Goal: Information Seeking & Learning: Learn about a topic

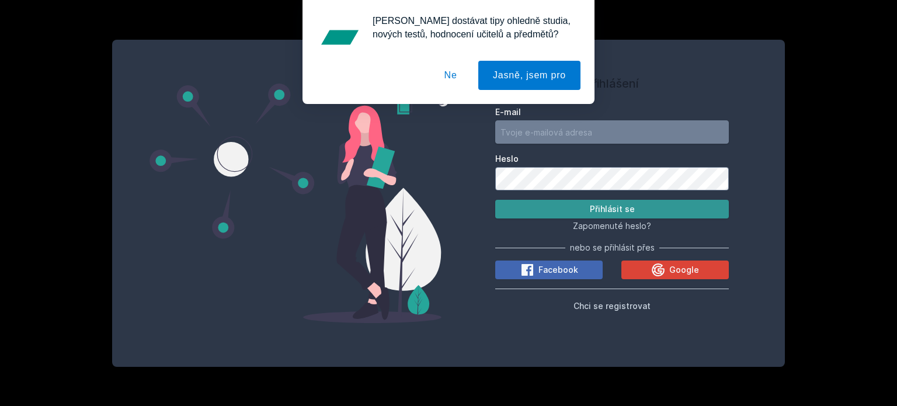
type input "[EMAIL_ADDRESS][DOMAIN_NAME]"
click at [556, 210] on button "Přihlásit se" at bounding box center [612, 209] width 234 height 19
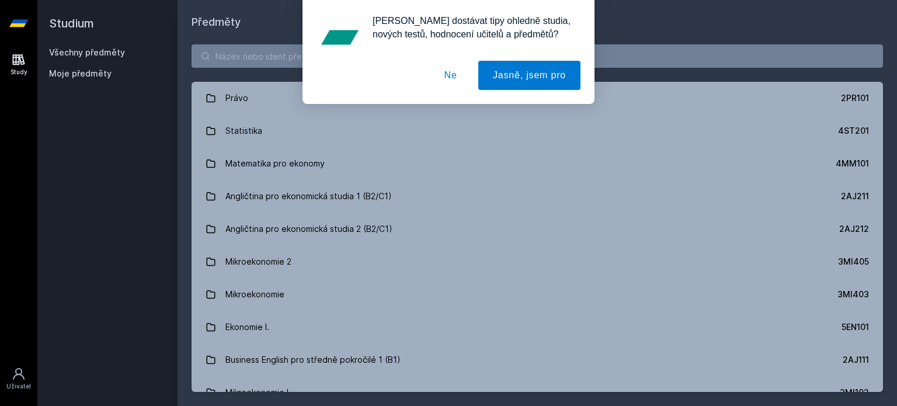
click at [456, 72] on button "Ne" at bounding box center [451, 75] width 42 height 29
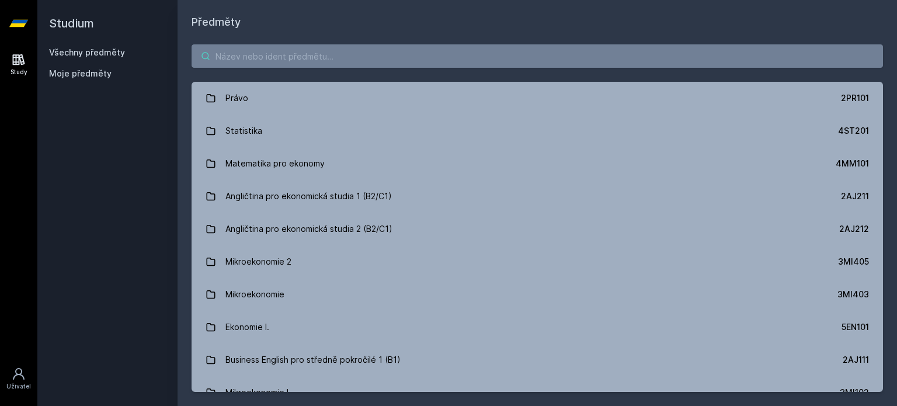
click at [291, 60] on input "search" at bounding box center [538, 55] width 692 height 23
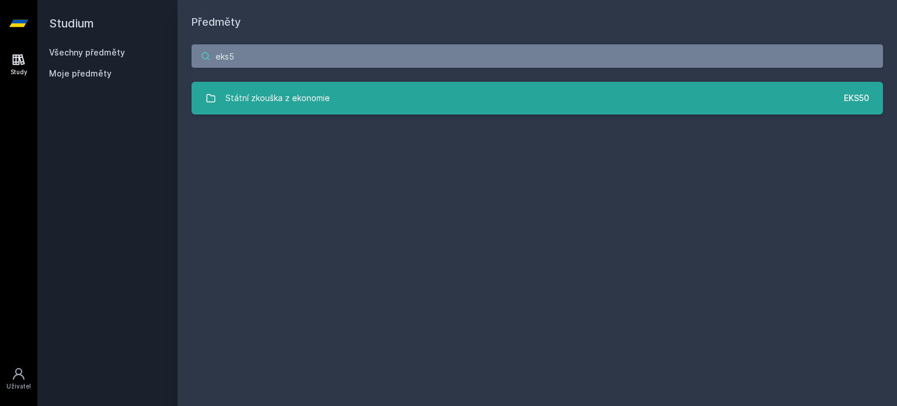
type input "eks5"
click at [295, 100] on div "Státní zkouška z ekonomie" at bounding box center [277, 97] width 105 height 23
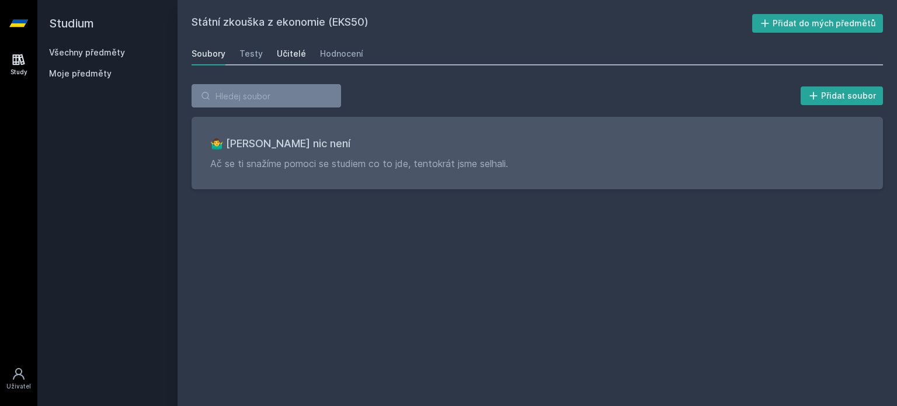
click at [292, 58] on div "Učitelé" at bounding box center [291, 54] width 29 height 12
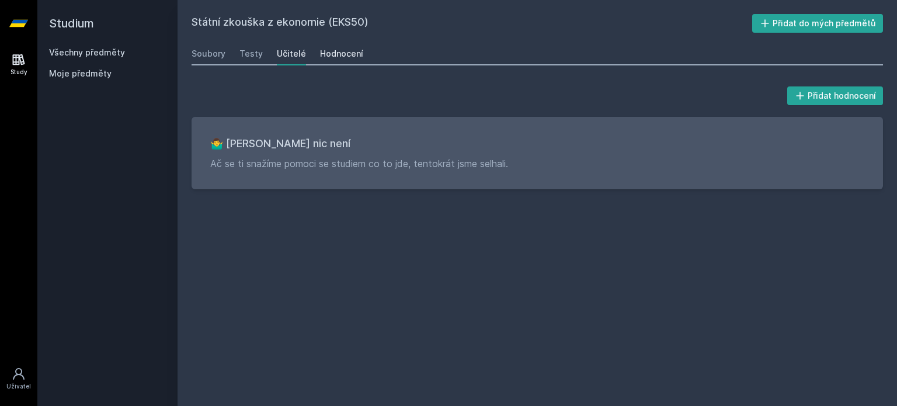
click at [324, 54] on div "Hodnocení" at bounding box center [341, 54] width 43 height 12
